Goal: Information Seeking & Learning: Check status

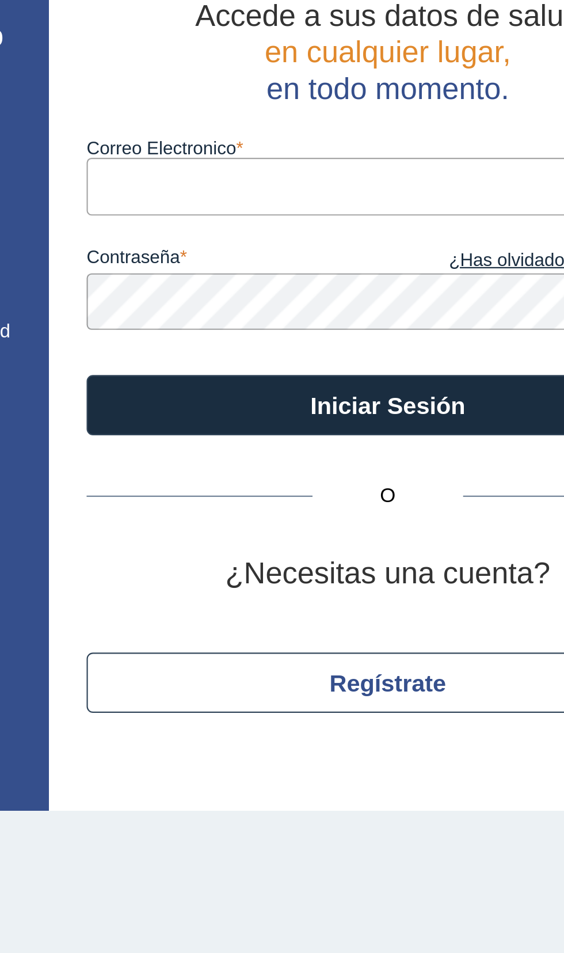
click at [365, 148] on input "Correo Electronico" at bounding box center [386, 149] width 276 height 26
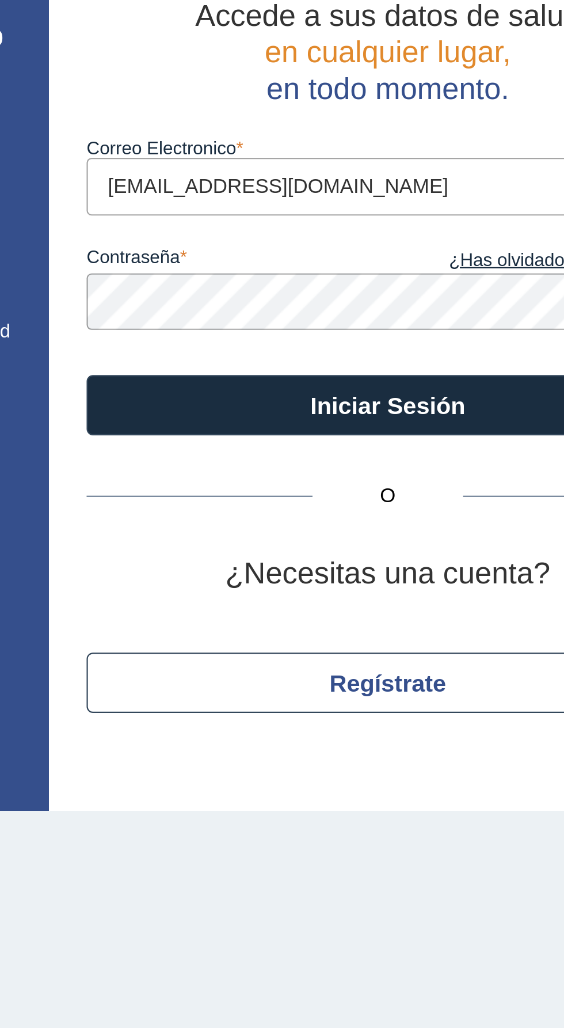
type input "[EMAIL_ADDRESS][DOMAIN_NAME]"
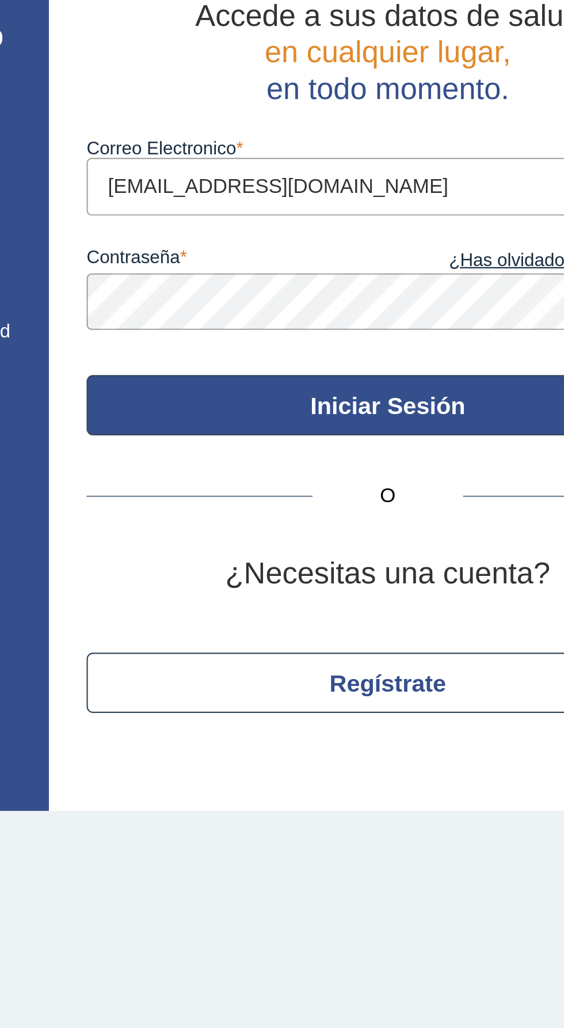
click at [419, 250] on button "Iniciar Sesión" at bounding box center [386, 250] width 276 height 28
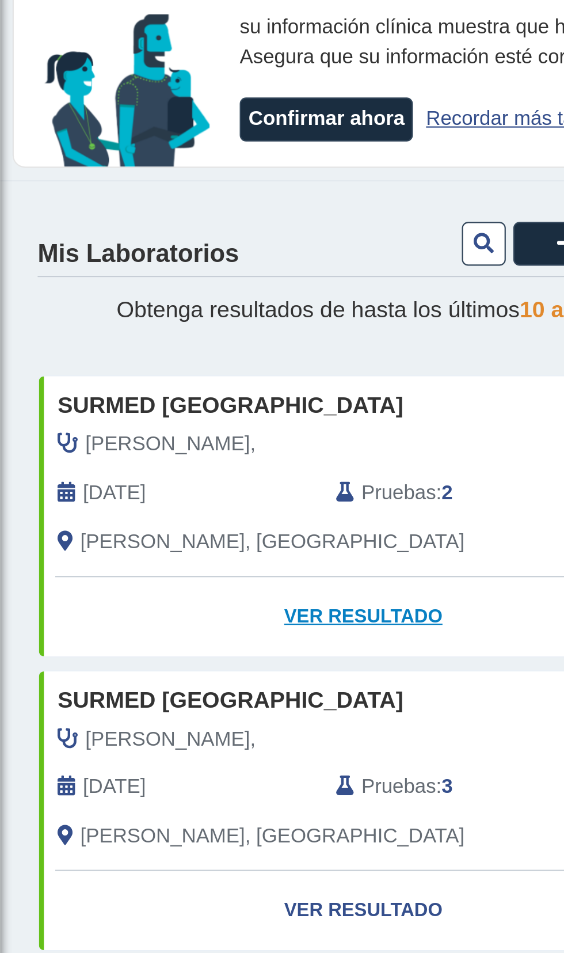
click at [180, 345] on link "Ver Resultado" at bounding box center [167, 347] width 298 height 36
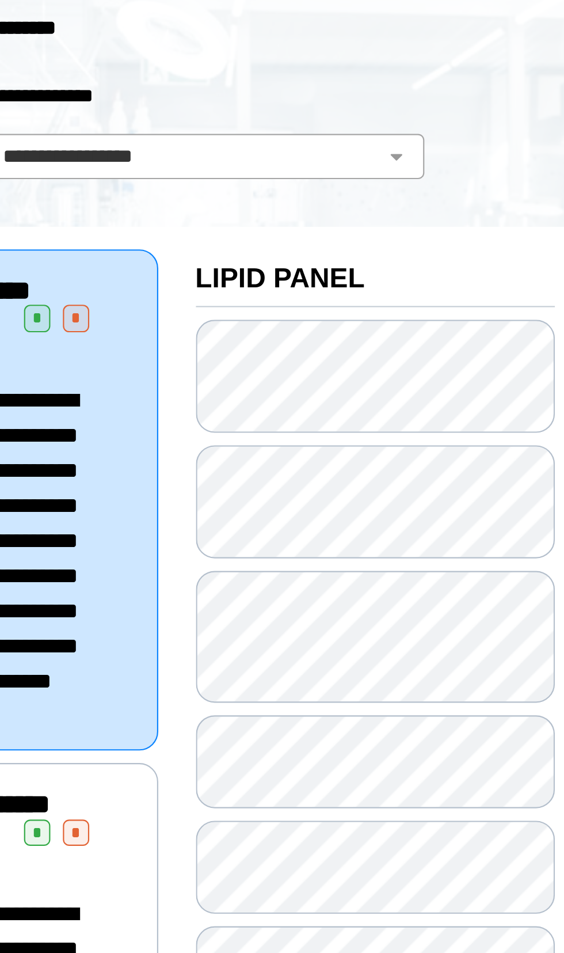
scroll to position [1, 0]
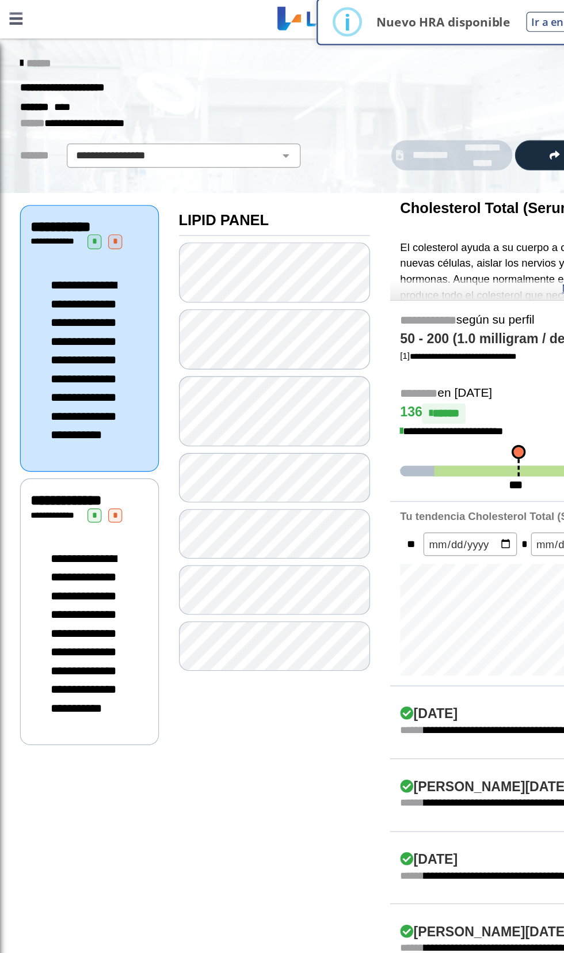
click at [79, 589] on span "**********" at bounding box center [72, 546] width 56 height 139
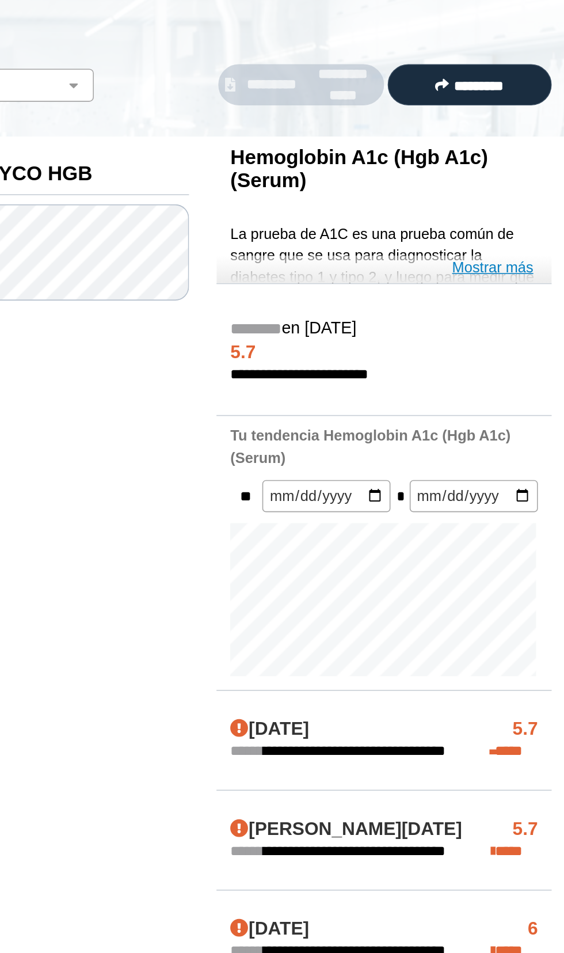
click at [522, 245] on link "Mostrar más" at bounding box center [509, 251] width 51 height 14
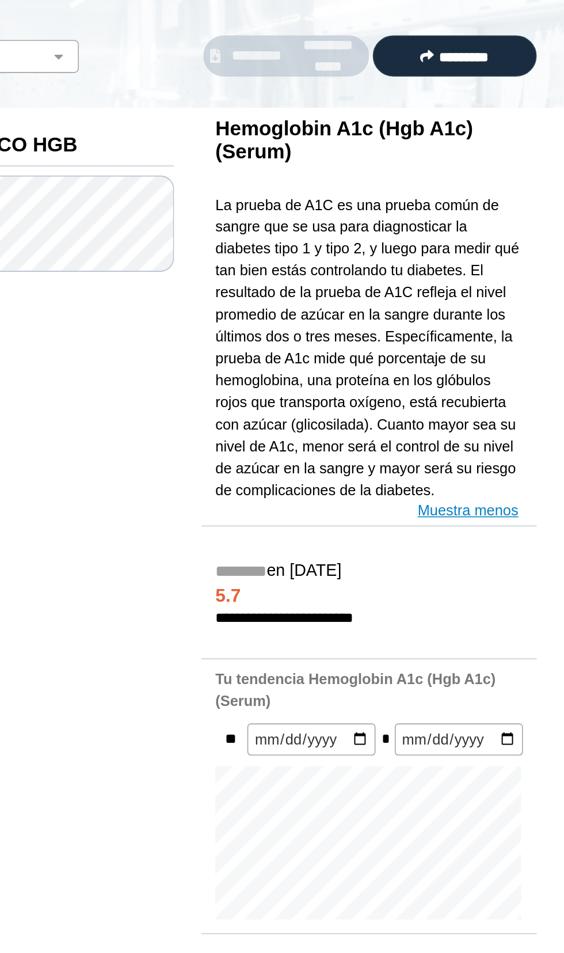
scroll to position [33, 0]
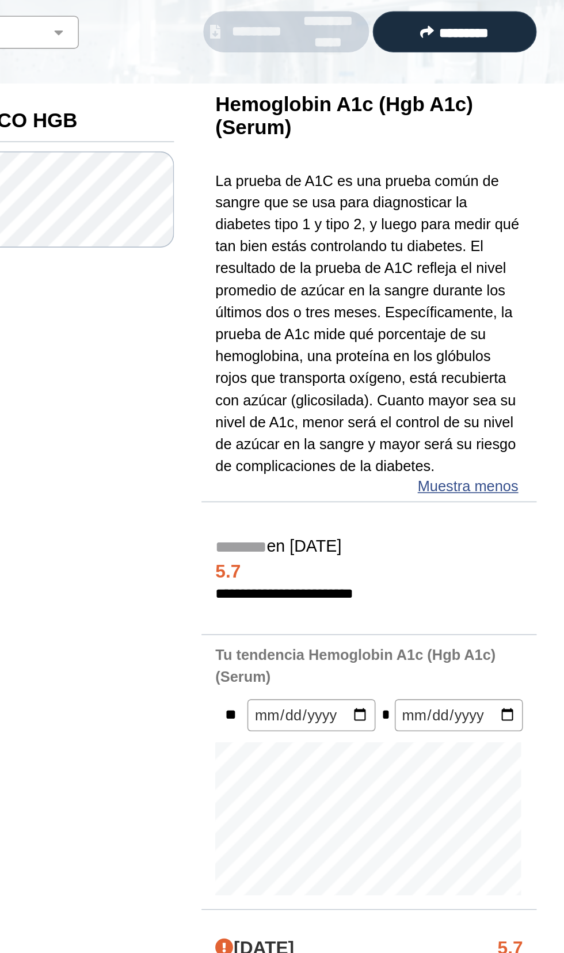
click at [517, 481] on div at bounding box center [441, 484] width 211 height 6
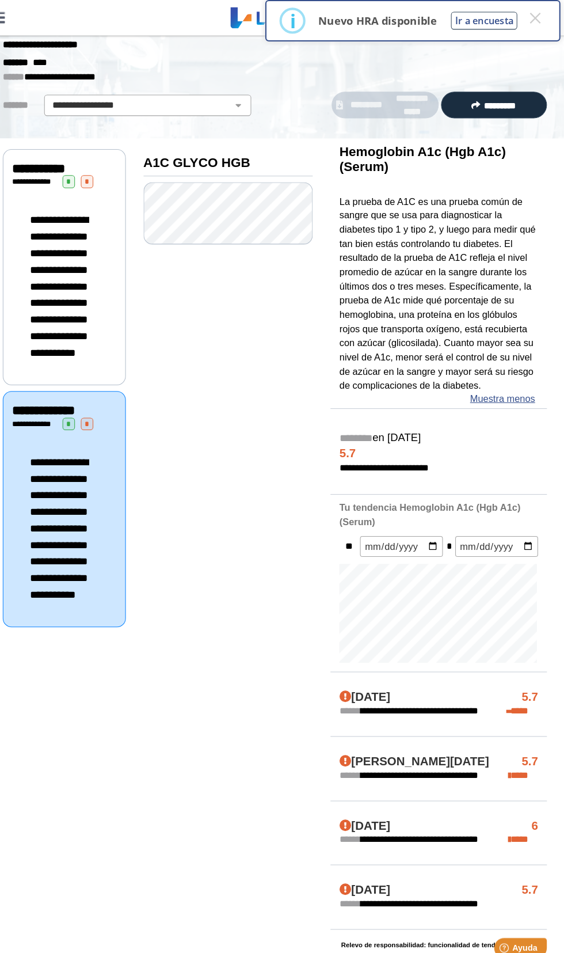
scroll to position [0, 0]
